Goal: Book appointment/travel/reservation

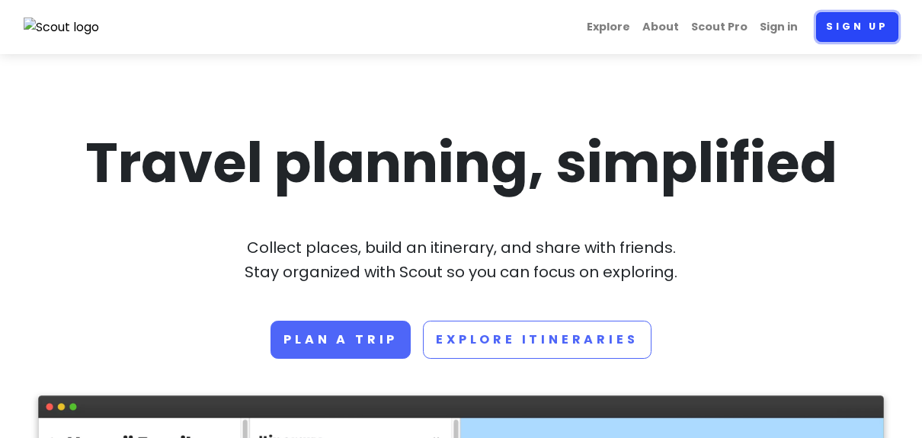
click at [823, 40] on link "Sign up" at bounding box center [857, 27] width 82 height 30
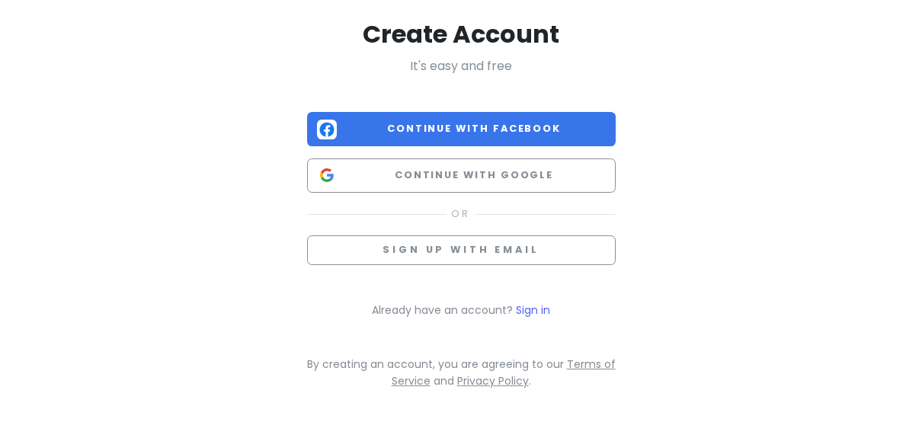
scroll to position [357, 0]
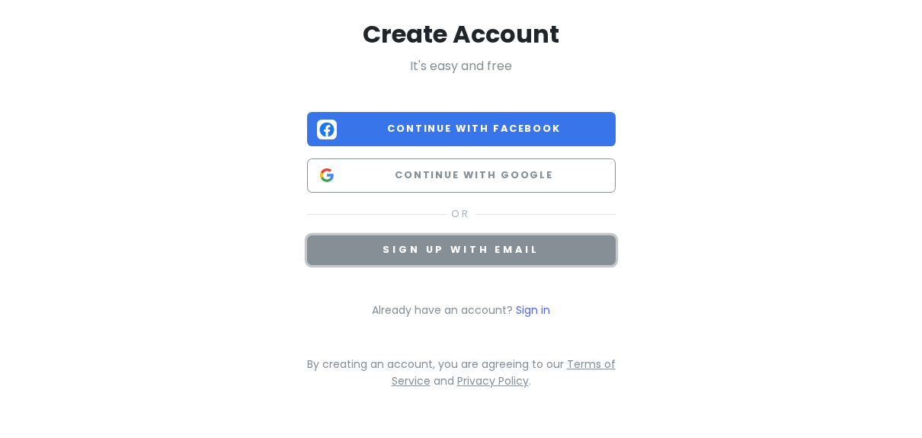
click at [485, 243] on span "Sign up with email" at bounding box center [461, 249] width 156 height 13
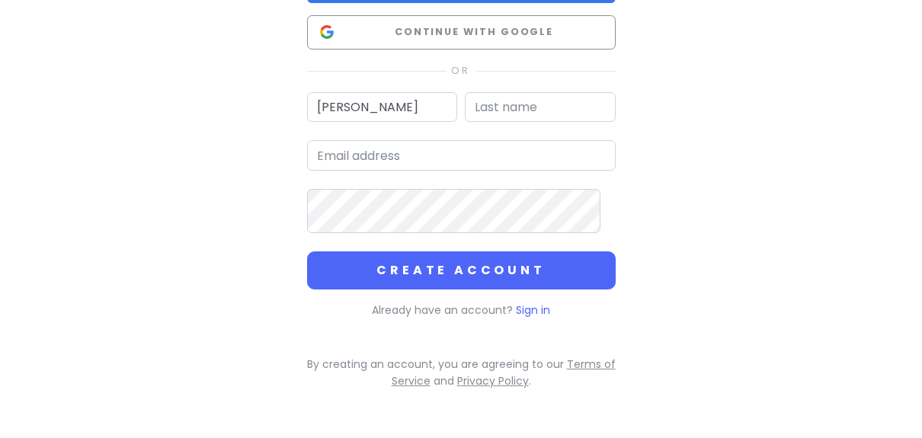
type input "[PERSON_NAME]"
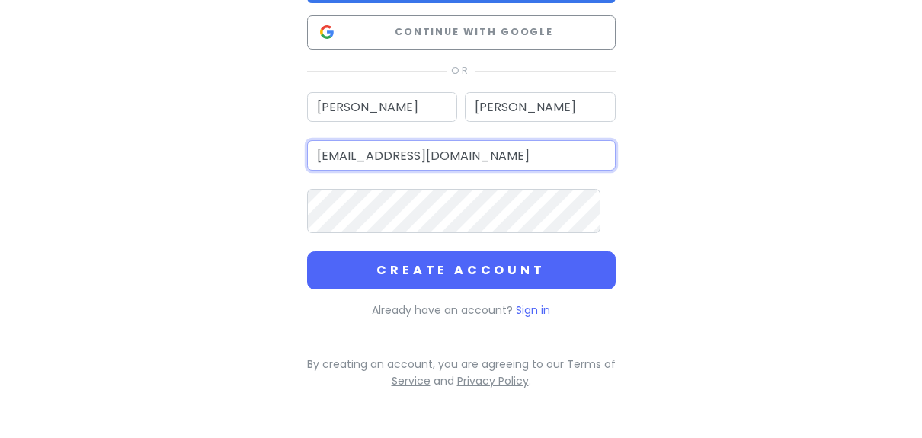
type input "[EMAIL_ADDRESS][DOMAIN_NAME]"
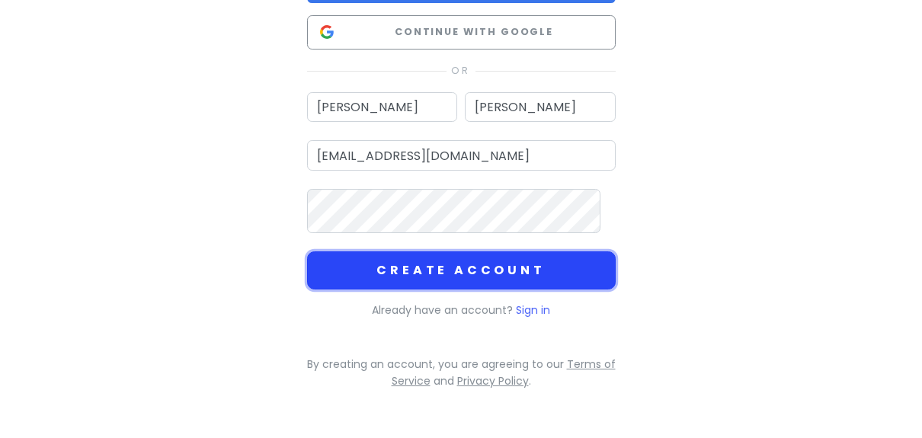
click at [358, 290] on button "Create Account" at bounding box center [461, 271] width 309 height 38
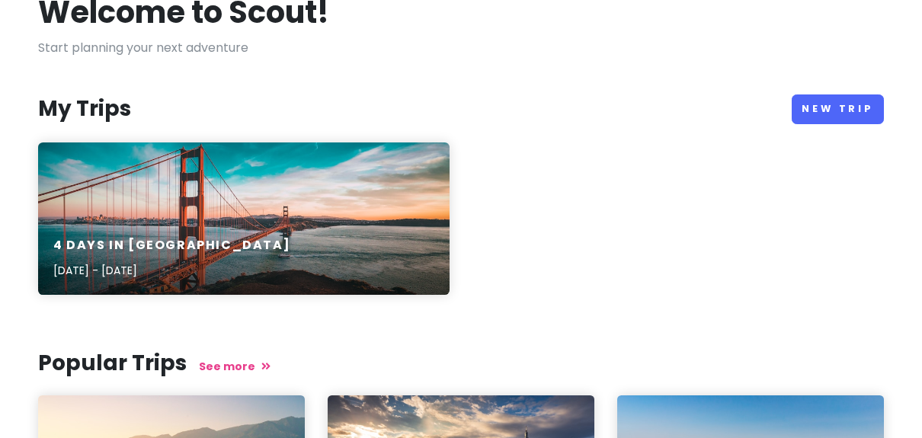
scroll to position [98, 0]
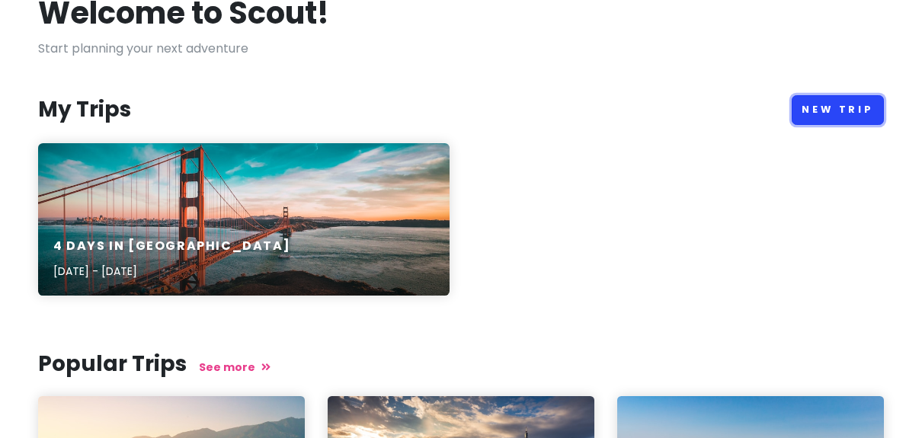
click at [817, 125] on link "New Trip" at bounding box center [838, 110] width 92 height 30
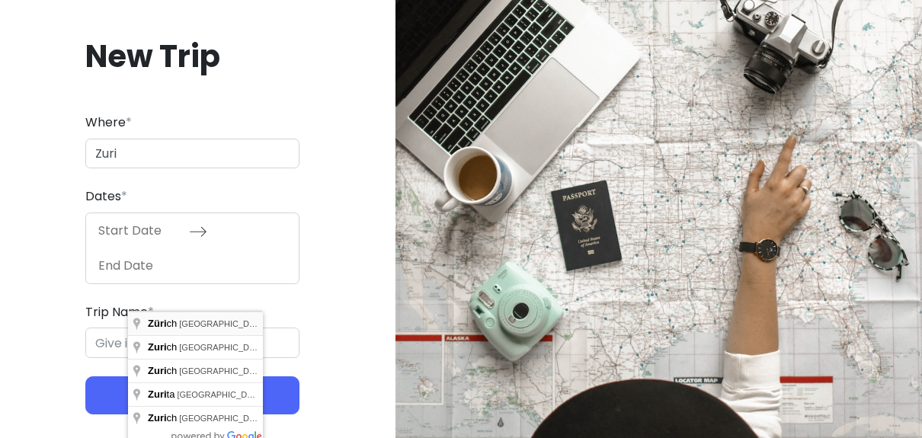
type input "[GEOGRAPHIC_DATA], [GEOGRAPHIC_DATA]"
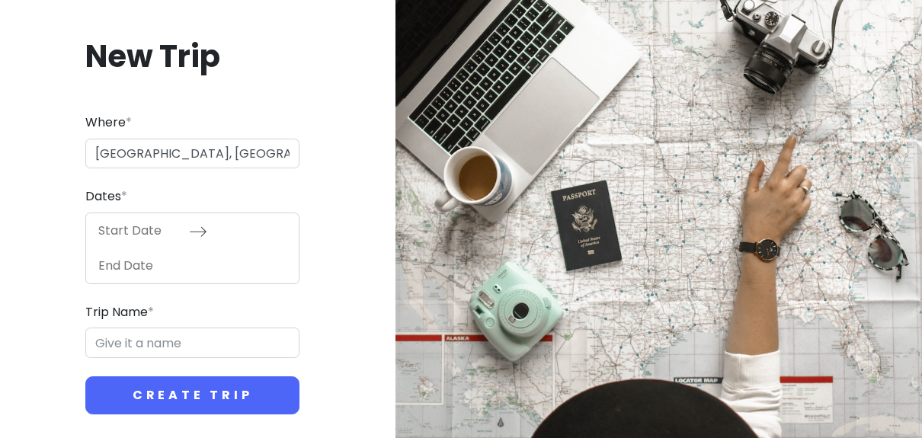
type input "Zürich Trip"
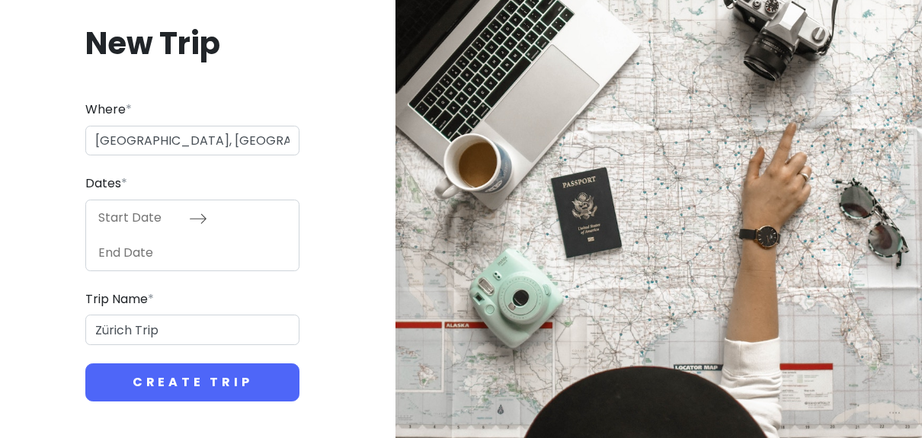
scroll to position [173, 0]
click at [208, 126] on input "[GEOGRAPHIC_DATA], [GEOGRAPHIC_DATA]" at bounding box center [192, 141] width 214 height 30
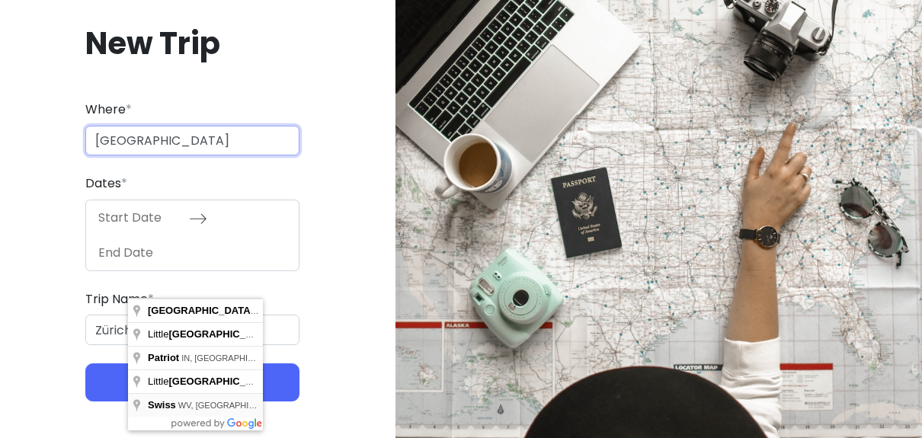
scroll to position [194, 0]
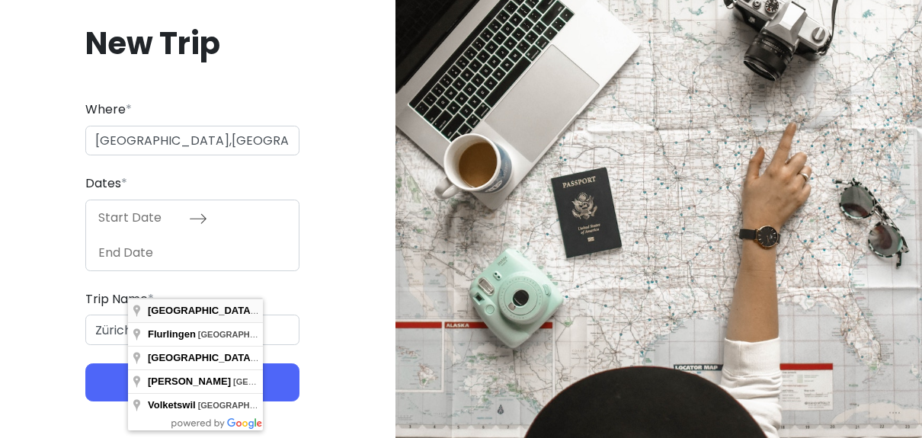
type input "[GEOGRAPHIC_DATA], [GEOGRAPHIC_DATA]"
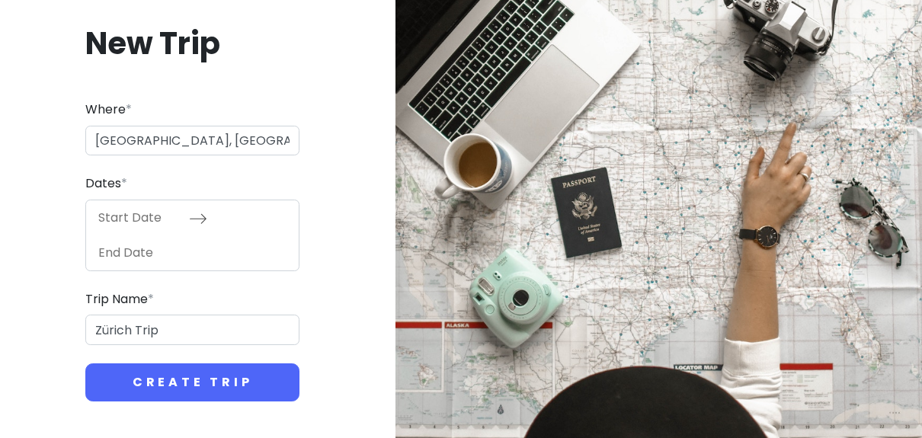
click at [189, 210] on input "Start Date" at bounding box center [139, 217] width 99 height 35
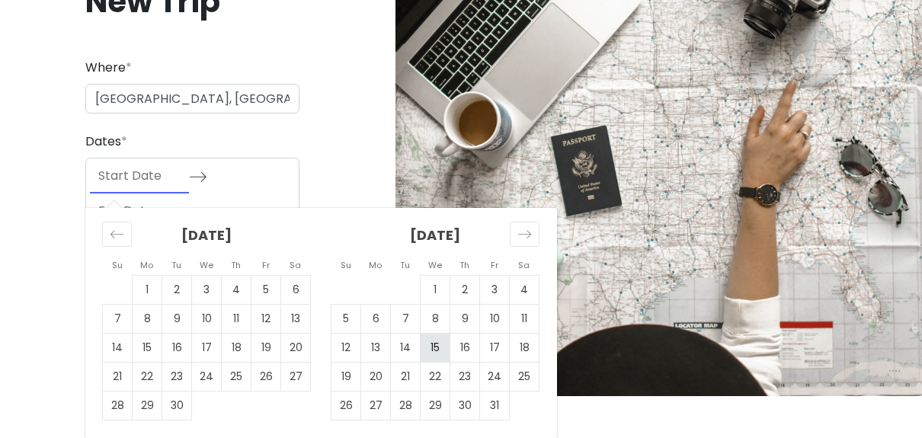
click at [451, 362] on td "15" at bounding box center [436, 347] width 30 height 29
type input "[DATE]"
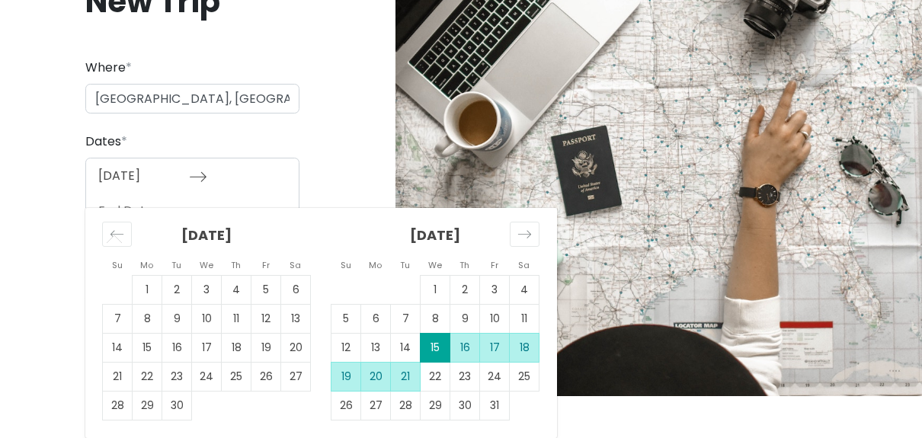
click at [421, 391] on td "21" at bounding box center [406, 376] width 30 height 29
type input "[DATE]"
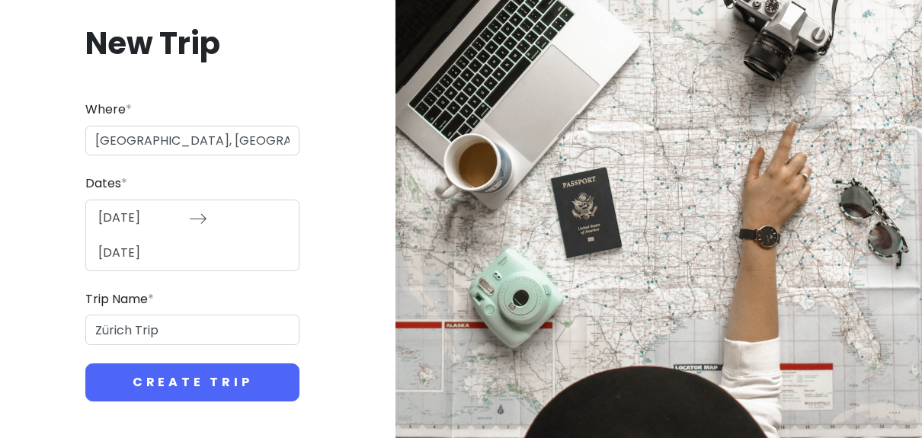
scroll to position [306, 0]
click at [194, 315] on input "Zürich Trip" at bounding box center [192, 330] width 214 height 30
drag, startPoint x: 204, startPoint y: 248, endPoint x: 66, endPoint y: 250, distance: 137.2
click at [66, 252] on div "New Trip Where * [GEOGRAPHIC_DATA], [GEOGRAPHIC_DATA] Dates * [DATE] Navigate f…" at bounding box center [192, 212] width 361 height 451
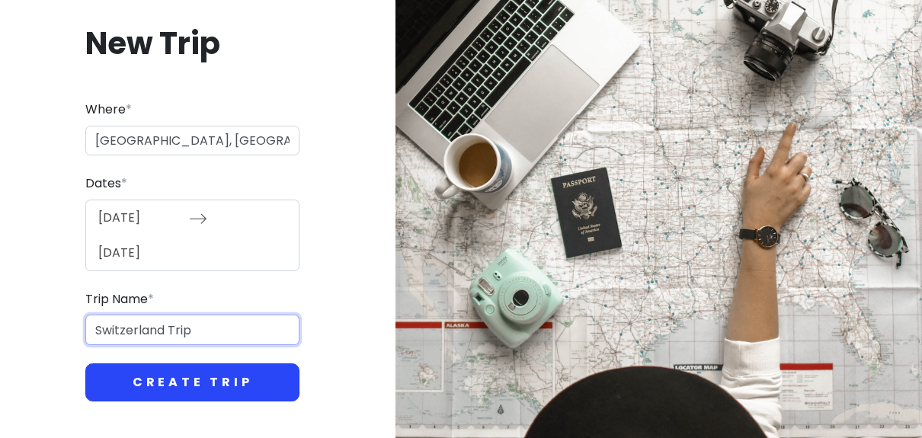
type input "Switzerland Trip"
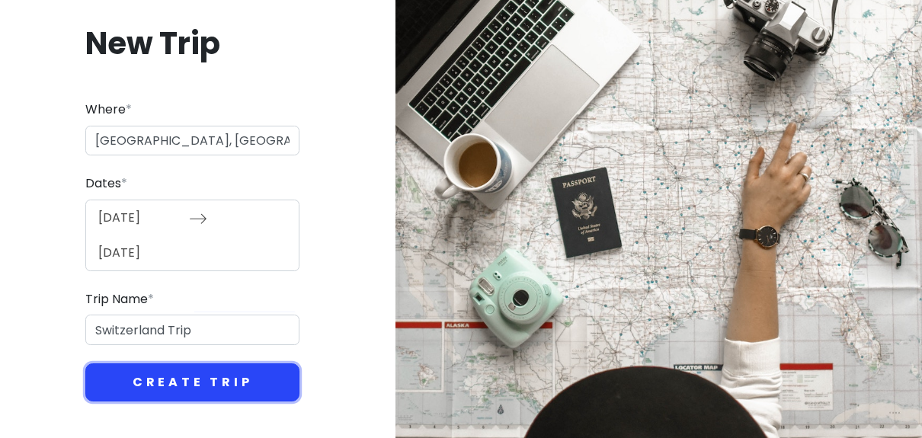
scroll to position [0, 0]
click at [204, 364] on button "Create Trip" at bounding box center [192, 383] width 214 height 38
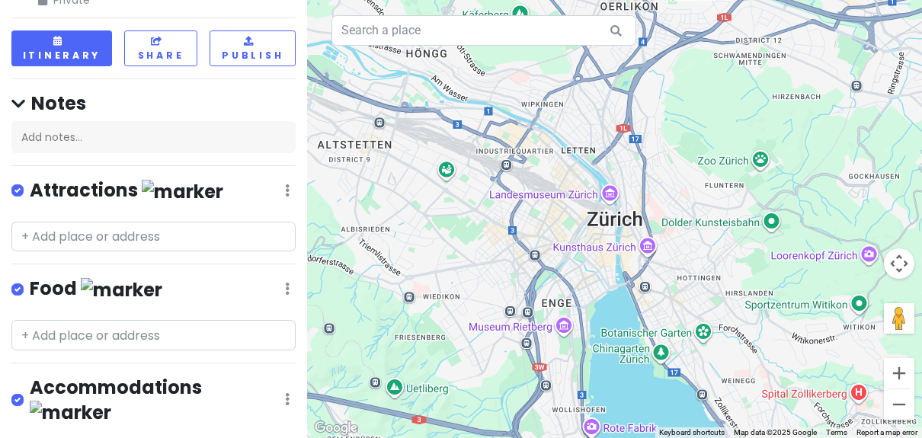
scroll to position [65, 67]
